Goal: Task Accomplishment & Management: Manage account settings

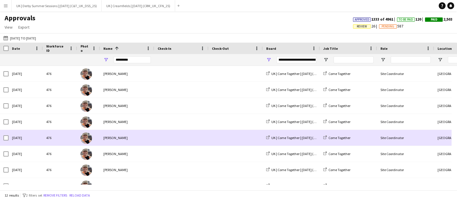
click at [160, 135] on span at bounding box center [181, 138] width 47 height 16
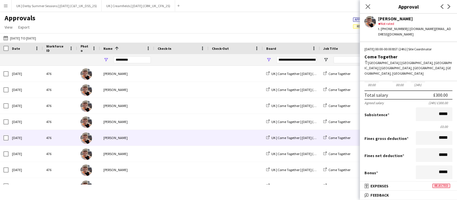
scroll to position [0, 521]
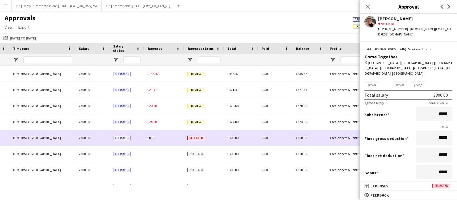
click at [195, 138] on span "Rejected" at bounding box center [196, 138] width 18 height 4
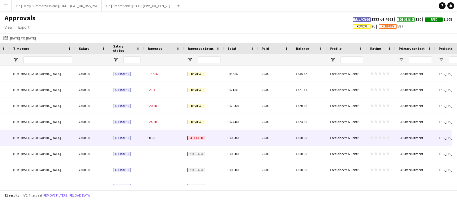
click at [210, 138] on div "Rejected" at bounding box center [204, 138] width 40 height 16
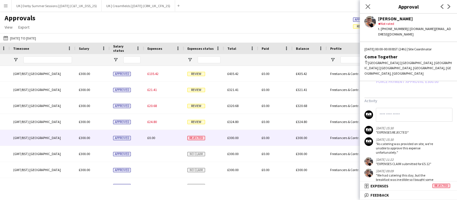
scroll to position [178, 0]
click at [367, 5] on icon "Close pop-in" at bounding box center [367, 6] width 5 height 5
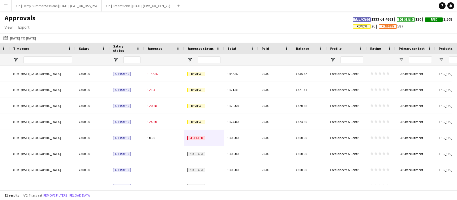
click at [5, 7] on app-icon "Menu" at bounding box center [5, 5] width 5 height 5
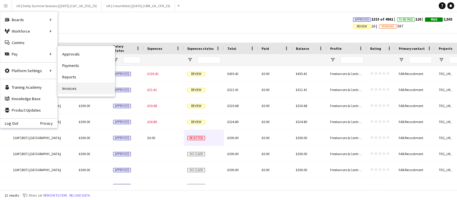
click at [66, 84] on link "Invoices" at bounding box center [86, 88] width 57 height 11
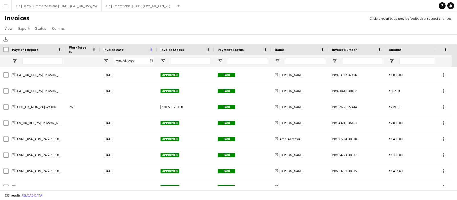
click at [152, 50] on span at bounding box center [150, 49] width 5 height 5
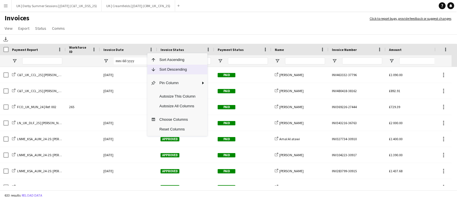
click at [169, 68] on span "Sort Descending" at bounding box center [177, 70] width 43 height 10
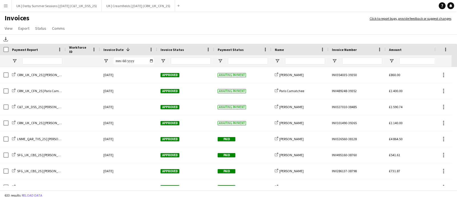
click at [4, 4] on app-icon "Menu" at bounding box center [5, 5] width 5 height 5
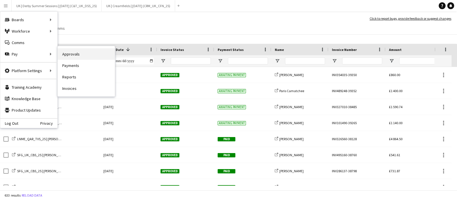
click at [79, 55] on link "Approvals" at bounding box center [86, 53] width 57 height 11
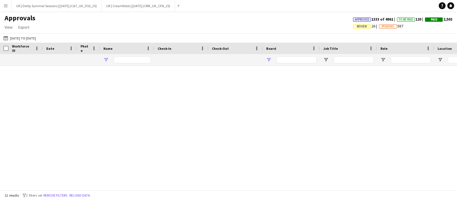
type input "*********"
type input "**********"
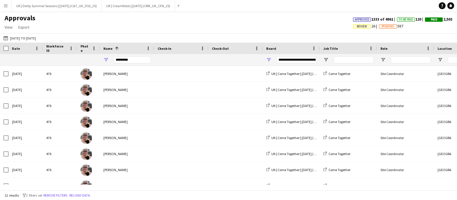
click at [63, 192] on button "Remove filters" at bounding box center [55, 195] width 26 height 6
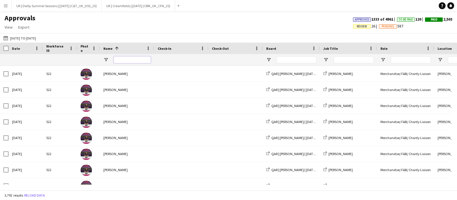
click at [137, 60] on input "Name Filter Input" at bounding box center [132, 59] width 37 height 7
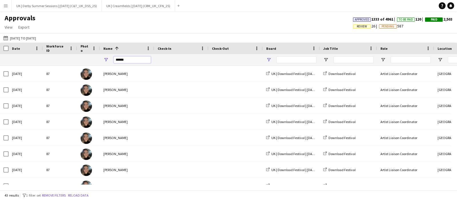
type input "******"
click at [268, 61] on span "Open Filter Menu" at bounding box center [268, 59] width 5 height 5
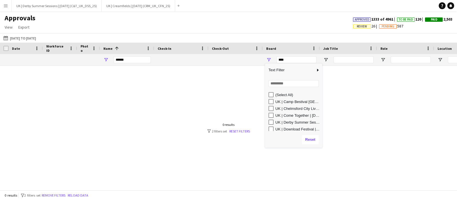
scroll to position [1, 0]
click at [274, 113] on div "UK | Come Together | [DATE] (TEG_UK_CTG_25)" at bounding box center [295, 113] width 54 height 7
type input "**********"
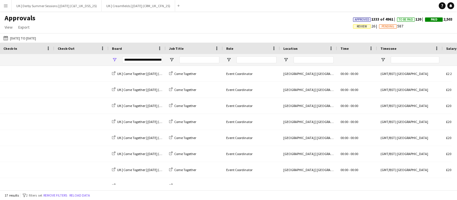
scroll to position [0, 240]
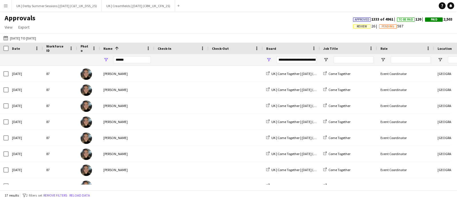
click at [63, 193] on button "Remove filters" at bounding box center [55, 195] width 26 height 6
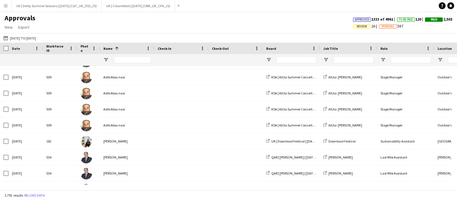
click at [359, 26] on span "Review" at bounding box center [362, 27] width 10 height 4
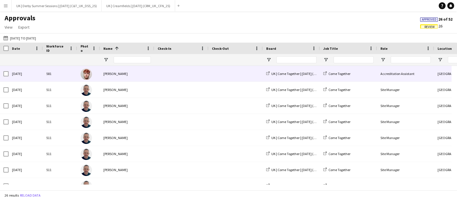
click at [139, 74] on div "[PERSON_NAME]" at bounding box center [127, 74] width 54 height 16
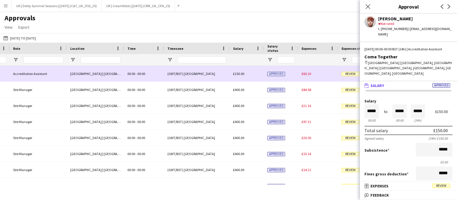
click at [307, 73] on span "£60.10" at bounding box center [306, 73] width 9 height 4
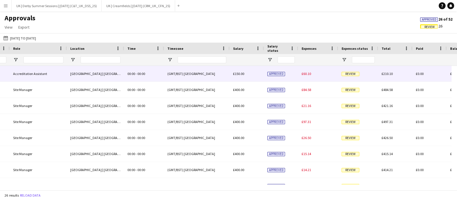
click at [308, 75] on span "£60.10" at bounding box center [306, 73] width 9 height 4
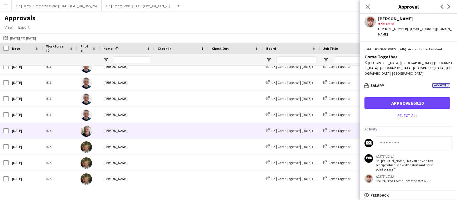
click at [136, 124] on div "[PERSON_NAME]" at bounding box center [127, 130] width 54 height 16
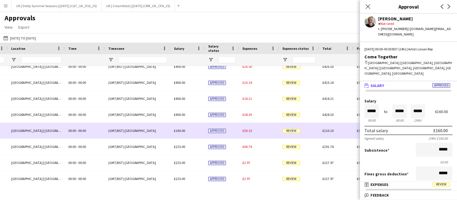
click at [252, 130] on div "£50.10" at bounding box center [259, 130] width 40 height 16
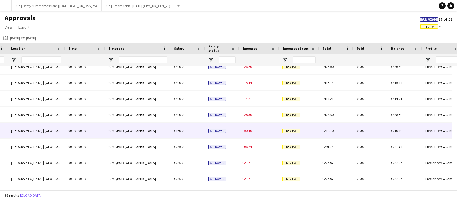
click at [248, 132] on span "£50.10" at bounding box center [246, 130] width 9 height 4
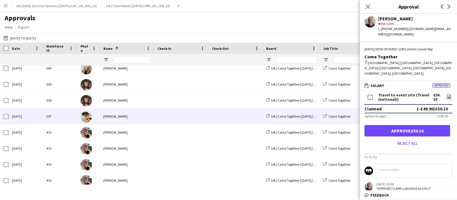
click at [166, 119] on span at bounding box center [181, 116] width 47 height 16
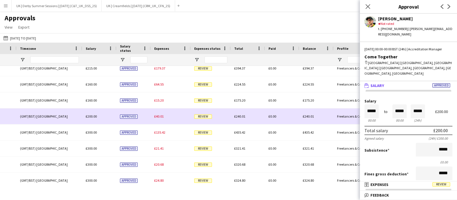
click at [158, 115] on span "£40.01" at bounding box center [158, 116] width 9 height 4
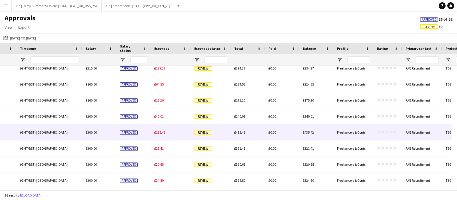
click at [160, 131] on span "£135.42" at bounding box center [159, 132] width 11 height 4
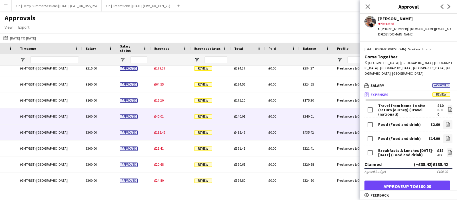
click at [162, 117] on span "£40.01" at bounding box center [158, 116] width 9 height 4
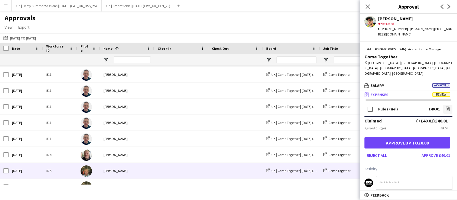
click at [147, 168] on div "[PERSON_NAME]" at bounding box center [127, 170] width 54 height 16
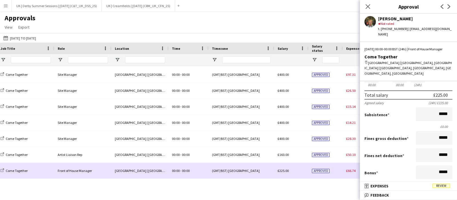
click at [352, 168] on span "£66.74" at bounding box center [350, 170] width 9 height 4
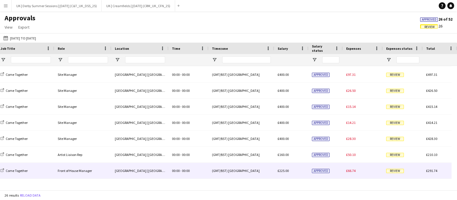
click at [352, 169] on span "£66.74" at bounding box center [350, 170] width 9 height 4
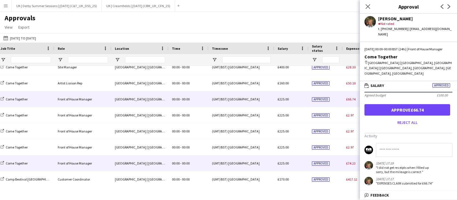
click at [350, 163] on span "£74.23" at bounding box center [350, 163] width 9 height 4
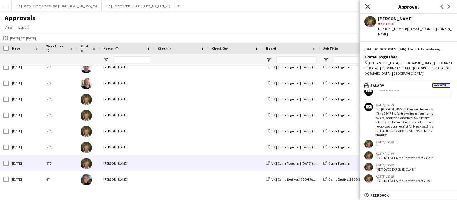
drag, startPoint x: 368, startPoint y: 5, endPoint x: 336, endPoint y: 29, distance: 40.0
click at [368, 5] on icon "Close pop-in" at bounding box center [367, 6] width 5 height 5
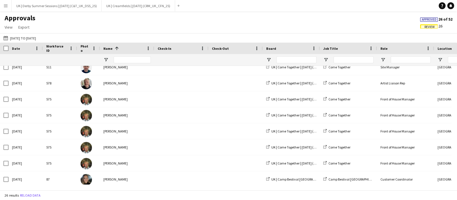
click at [431, 28] on span "Review" at bounding box center [429, 27] width 10 height 4
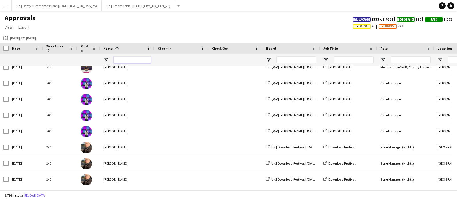
click at [124, 62] on input "Name Filter Input" at bounding box center [132, 59] width 37 height 7
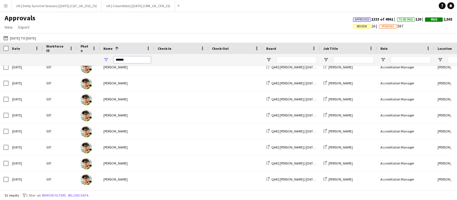
type input "******"
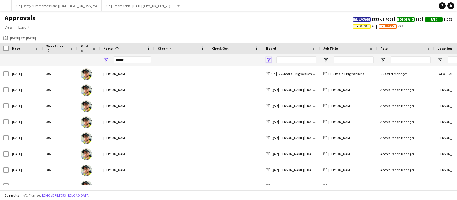
click at [267, 61] on span "Open Filter Menu" at bounding box center [268, 59] width 5 height 5
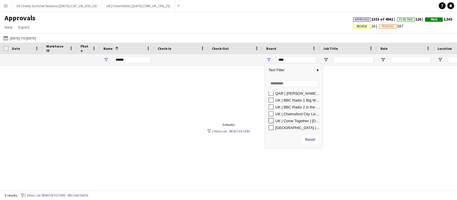
type input "**********"
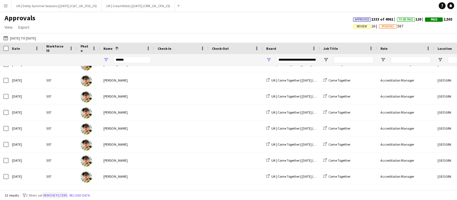
click at [67, 193] on button "Remove filters" at bounding box center [55, 195] width 26 height 6
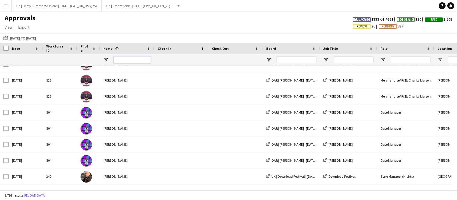
click at [131, 63] on input "Name Filter Input" at bounding box center [132, 59] width 37 height 7
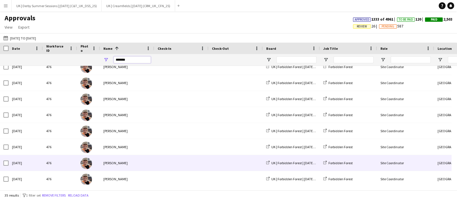
scroll to position [0, 0]
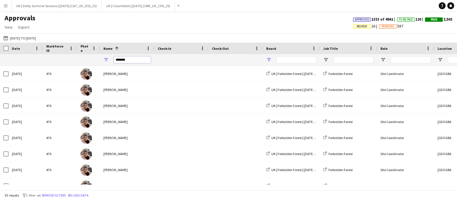
type input "*******"
click at [268, 59] on span "Open Filter Menu" at bounding box center [268, 59] width 5 height 5
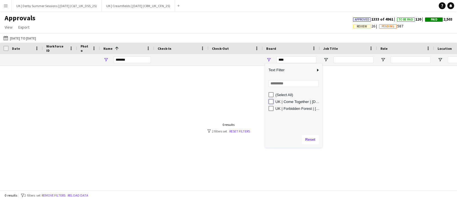
type input "**********"
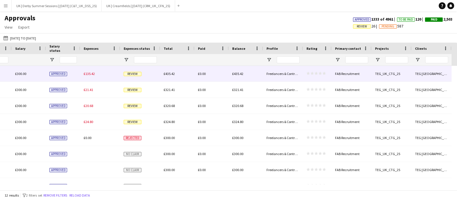
click at [105, 75] on div "£135.42" at bounding box center [100, 74] width 40 height 16
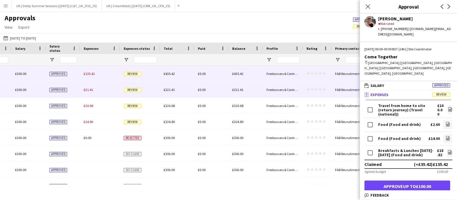
click at [88, 89] on span "£21.41" at bounding box center [88, 89] width 9 height 4
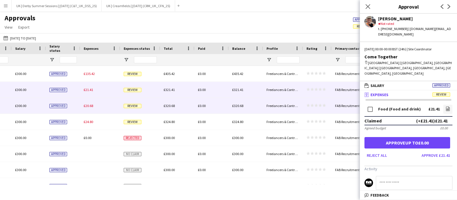
click at [91, 110] on div "£20.68" at bounding box center [100, 106] width 40 height 16
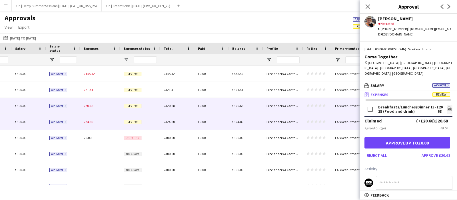
click at [79, 119] on div "Approved" at bounding box center [63, 122] width 34 height 16
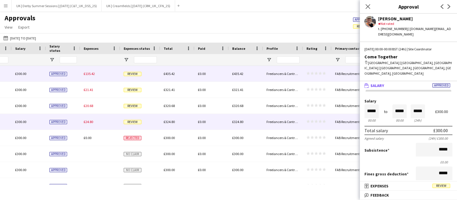
click at [108, 72] on div "£135.42" at bounding box center [100, 74] width 40 height 16
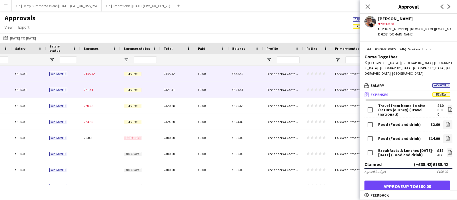
click at [107, 91] on div "£21.41" at bounding box center [100, 90] width 40 height 16
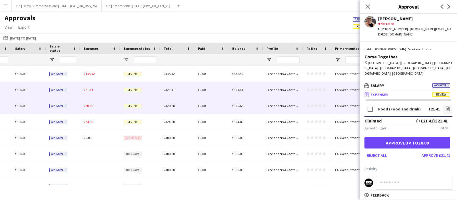
click at [110, 109] on div "£20.68" at bounding box center [100, 106] width 40 height 16
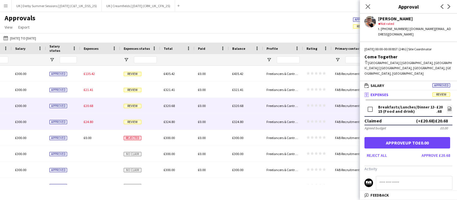
click at [112, 120] on div "£24.80" at bounding box center [100, 122] width 40 height 16
click at [94, 101] on div "£20.68" at bounding box center [100, 106] width 40 height 16
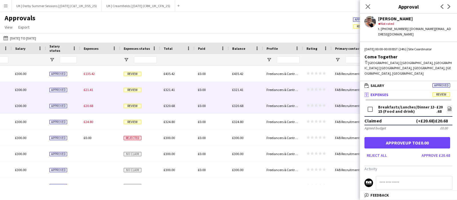
click at [99, 88] on div "£21.41" at bounding box center [100, 90] width 40 height 16
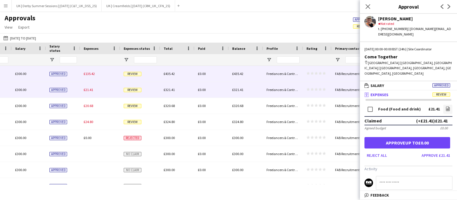
click at [104, 76] on div "£135.42" at bounding box center [100, 74] width 40 height 16
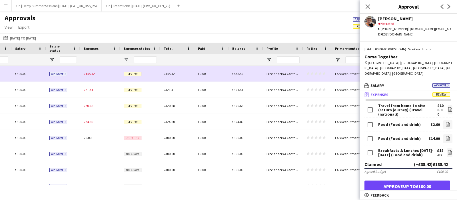
click at [102, 75] on div "£135.42" at bounding box center [100, 74] width 40 height 16
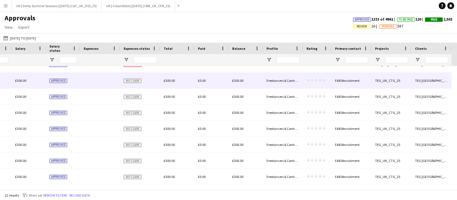
scroll to position [17, 0]
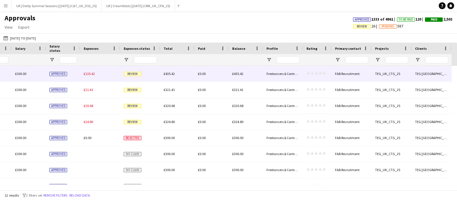
click at [102, 77] on div "£135.42" at bounding box center [100, 74] width 40 height 16
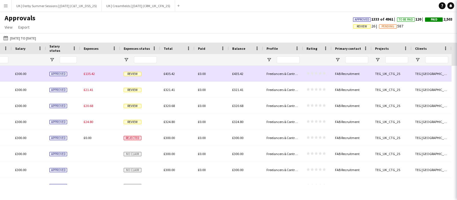
click at [90, 76] on div "£135.42" at bounding box center [100, 74] width 40 height 16
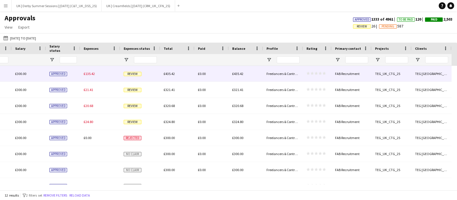
click at [90, 76] on span "£135.42" at bounding box center [89, 73] width 11 height 4
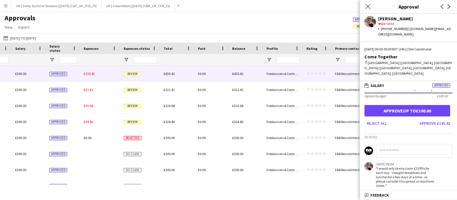
click at [396, 144] on input at bounding box center [414, 151] width 77 height 14
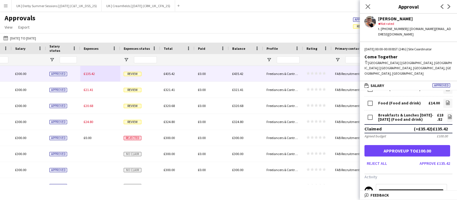
scroll to position [0, 627]
type input "**********"
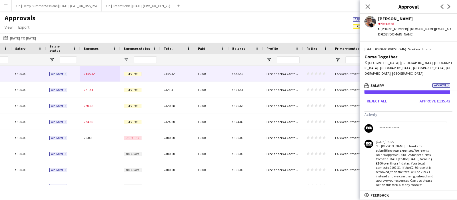
scroll to position [107, 0]
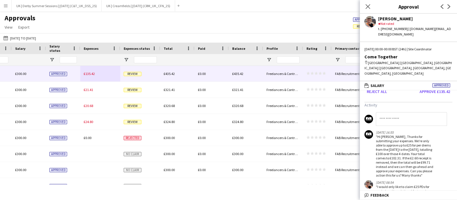
click at [366, 6] on icon "Close pop-in" at bounding box center [367, 6] width 5 height 5
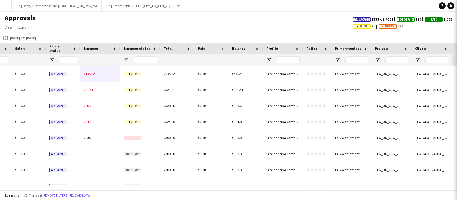
click at [4, 2] on button "Menu" at bounding box center [5, 5] width 11 height 11
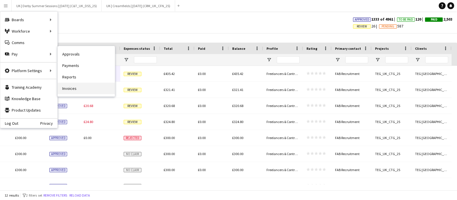
click at [79, 84] on link "Invoices" at bounding box center [86, 88] width 57 height 11
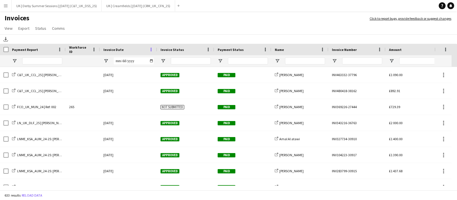
click at [153, 49] on span at bounding box center [150, 49] width 5 height 5
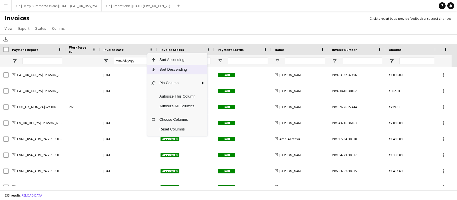
click at [166, 65] on span "Sort Descending" at bounding box center [177, 70] width 43 height 10
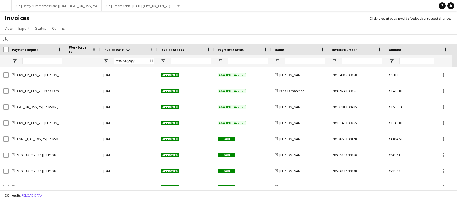
click at [6, 7] on app-icon "Menu" at bounding box center [5, 5] width 5 height 5
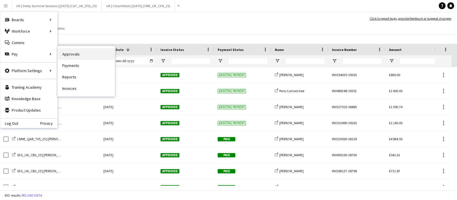
click at [79, 53] on link "Approvals" at bounding box center [86, 53] width 57 height 11
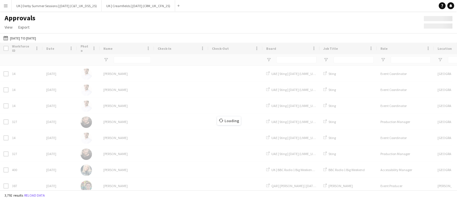
click at [79, 53] on div "Loading" at bounding box center [228, 116] width 457 height 147
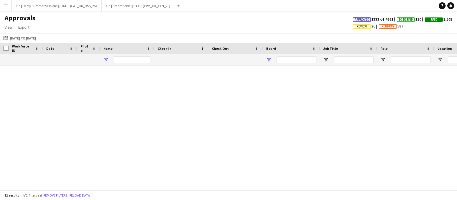
type input "*******"
type input "**********"
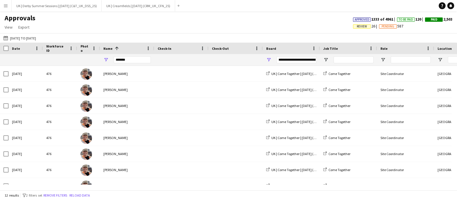
click at [358, 25] on span "Review" at bounding box center [362, 27] width 10 height 4
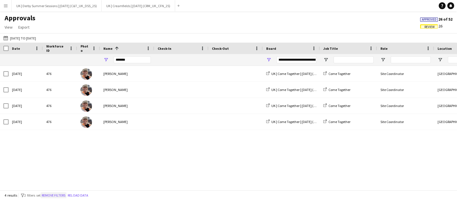
click at [63, 196] on button "Remove filters" at bounding box center [54, 195] width 26 height 6
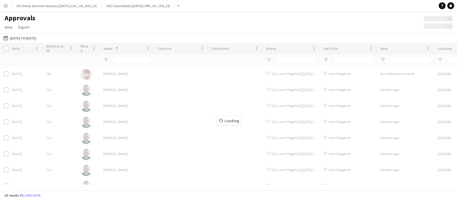
drag, startPoint x: 113, startPoint y: 187, endPoint x: 144, endPoint y: 185, distance: 30.9
click at [144, 185] on div "Loading" at bounding box center [228, 116] width 457 height 147
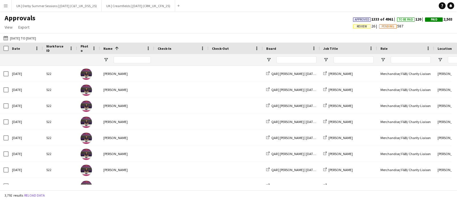
click at [356, 23] on span "Review 26" at bounding box center [366, 25] width 26 height 5
click at [357, 27] on span "Review" at bounding box center [362, 27] width 10 height 4
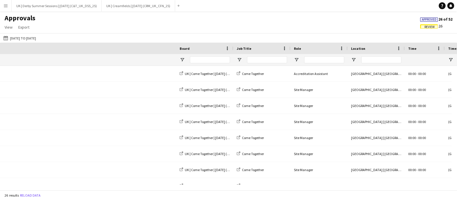
scroll to position [0, 375]
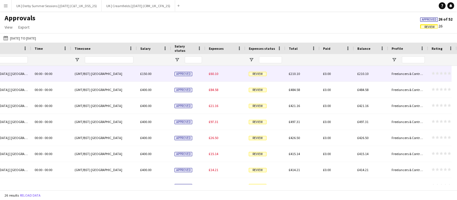
click at [210, 72] on span "£60.10" at bounding box center [213, 73] width 9 height 4
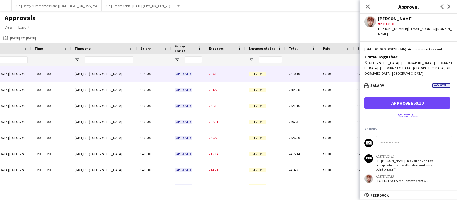
scroll to position [0, 234]
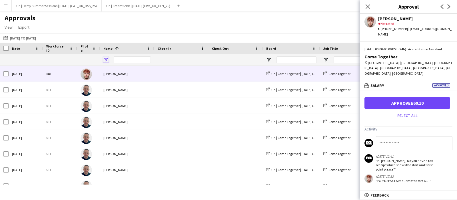
click at [105, 60] on span "Open Filter Menu" at bounding box center [105, 59] width 5 height 5
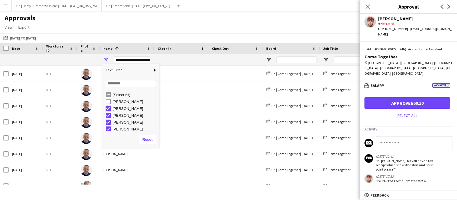
type input "**********"
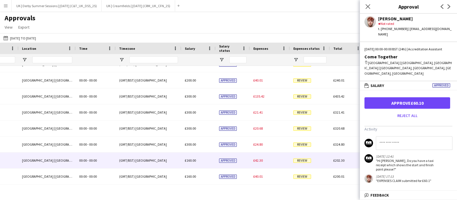
click at [258, 162] on span "£42.30" at bounding box center [257, 160] width 9 height 4
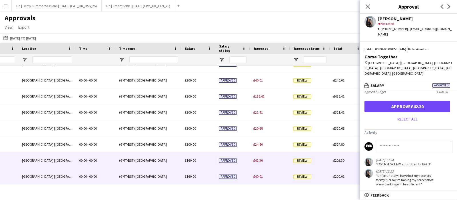
click at [260, 176] on span "£40.01" at bounding box center [257, 176] width 9 height 4
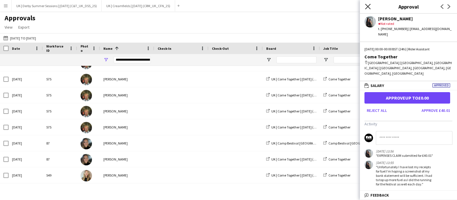
click at [370, 7] on icon "Close pop-in" at bounding box center [367, 6] width 5 height 5
